Goal: Navigation & Orientation: Find specific page/section

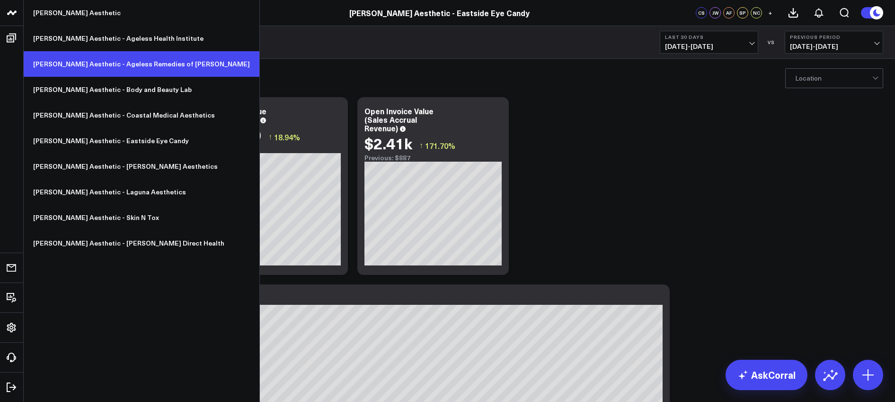
click at [122, 67] on link "[PERSON_NAME] Aesthetic - Ageless Remedies of [PERSON_NAME]" at bounding box center [142, 64] width 236 height 26
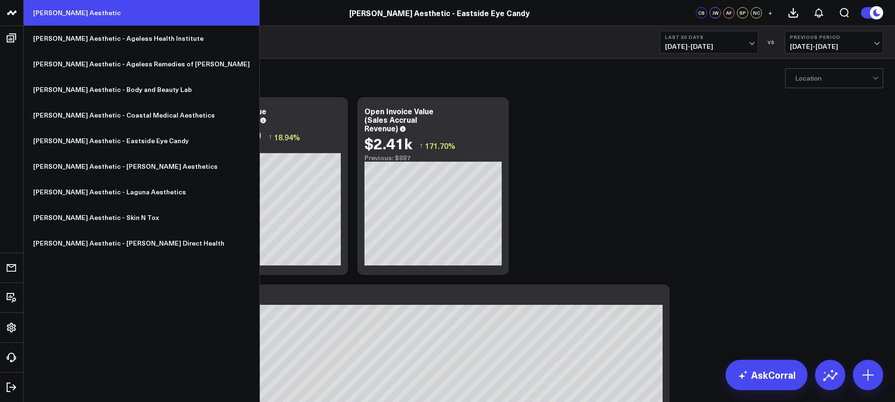
click at [70, 15] on link "[PERSON_NAME] Aesthetic" at bounding box center [142, 13] width 236 height 26
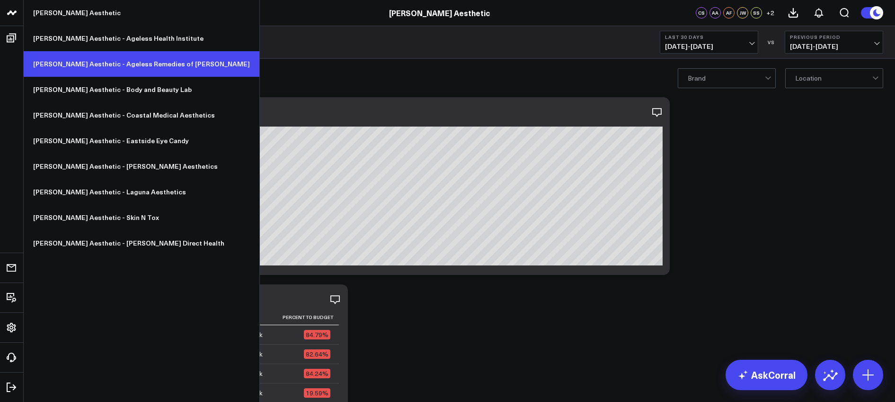
click at [86, 56] on link "[PERSON_NAME] Aesthetic - Ageless Remedies of [PERSON_NAME]" at bounding box center [142, 64] width 236 height 26
